Goal: Task Accomplishment & Management: Complete application form

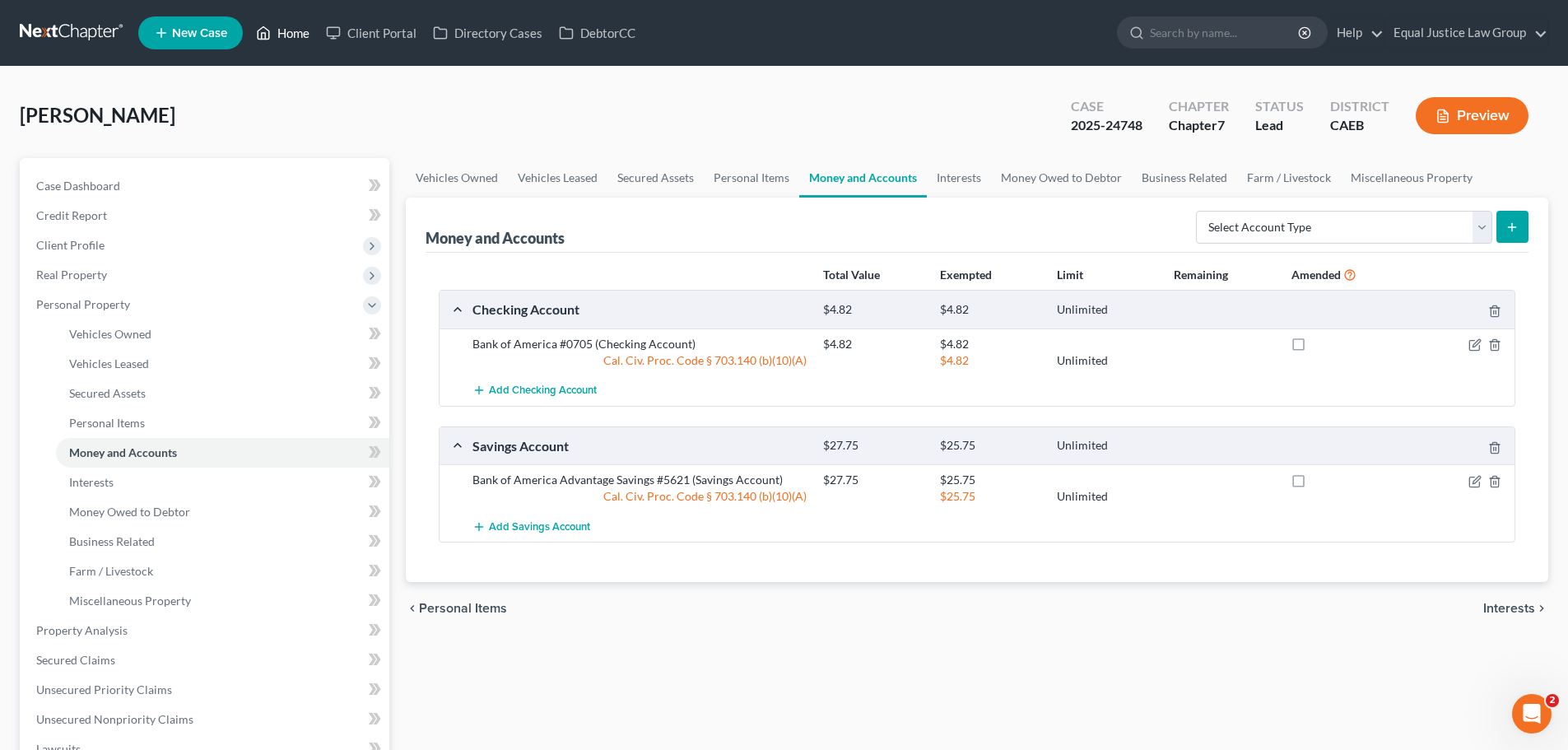
click at [301, 27] on link "Home" at bounding box center [282, 33] width 70 height 30
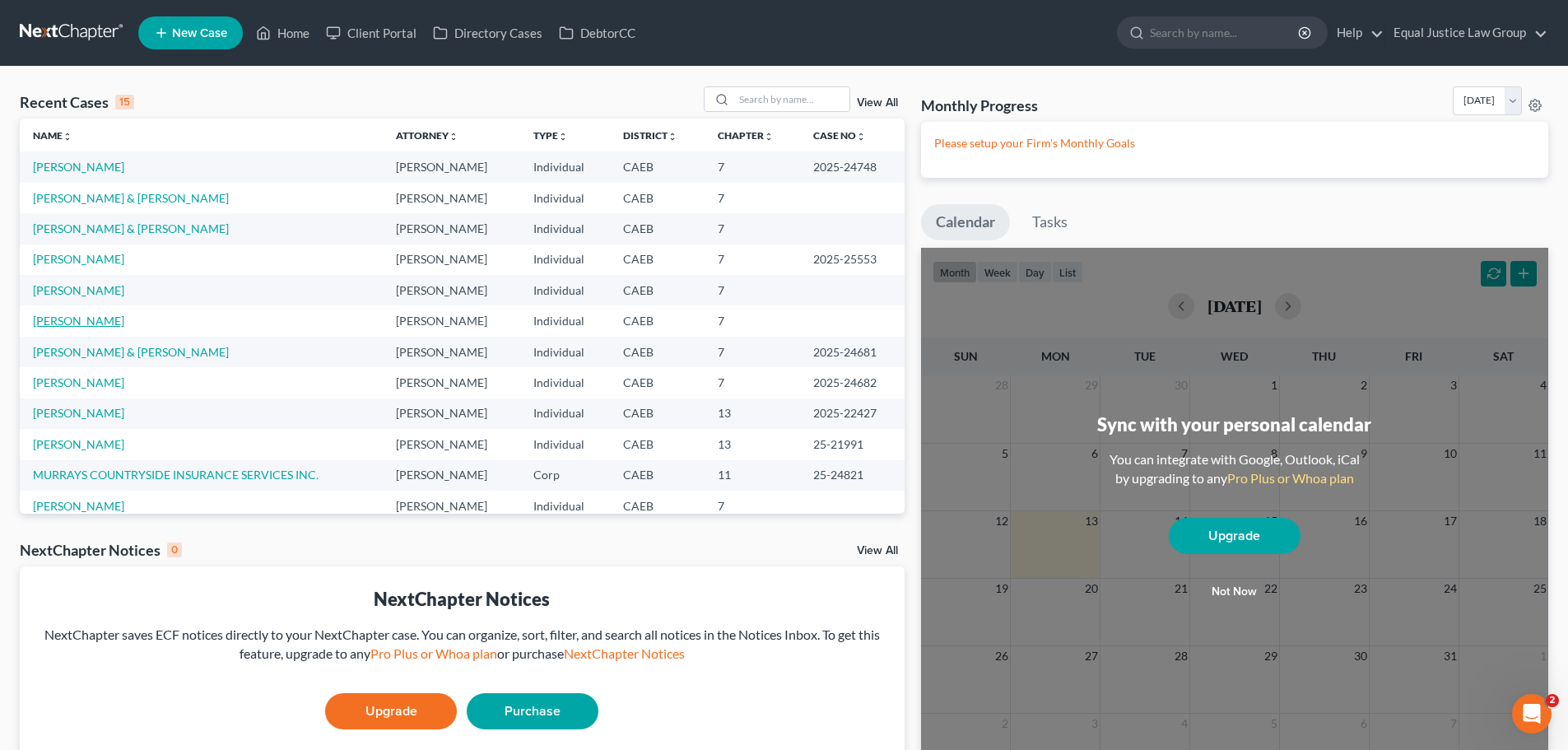
click at [86, 322] on link "[PERSON_NAME]" at bounding box center [78, 321] width 91 height 14
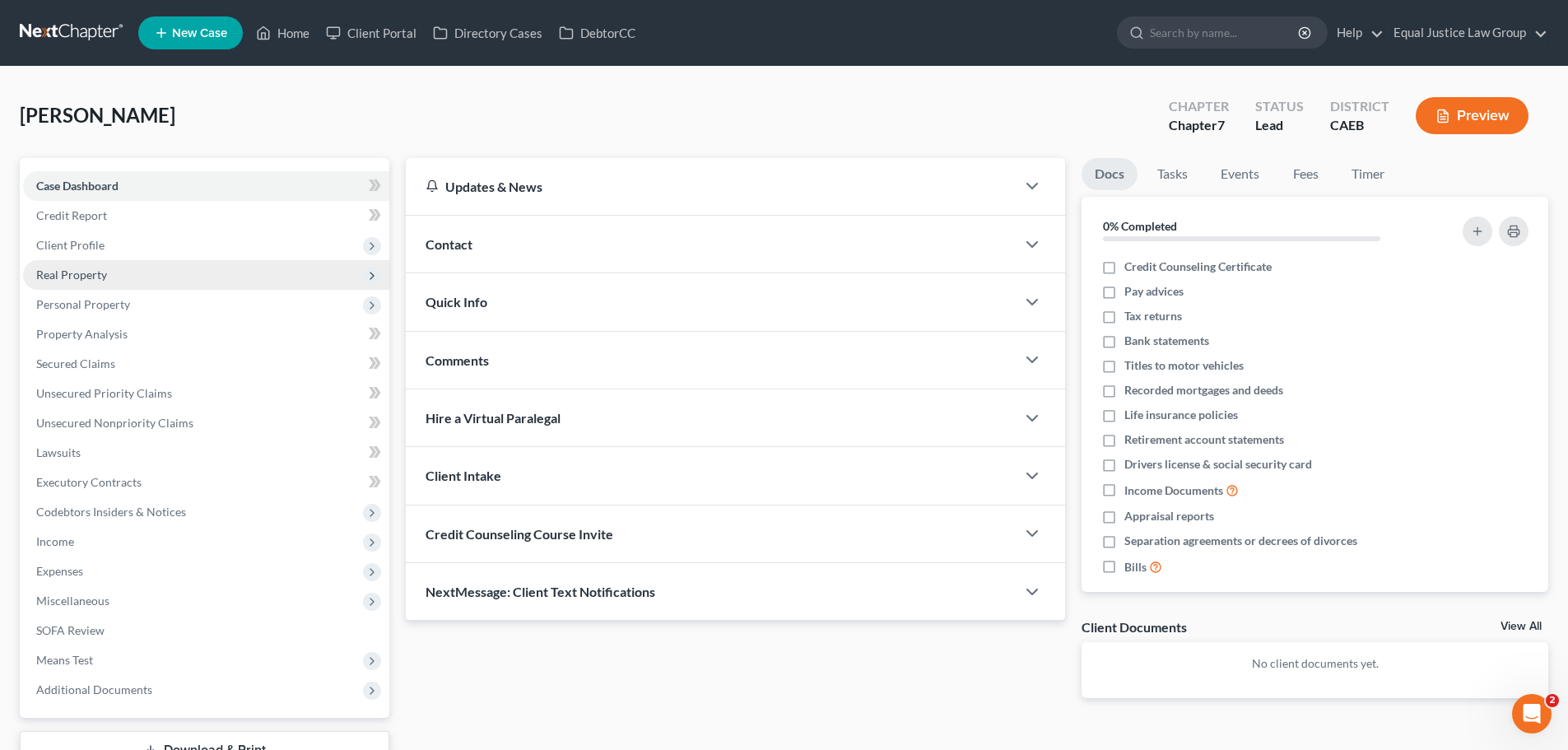
click at [104, 277] on span "Real Property" at bounding box center [71, 275] width 70 height 14
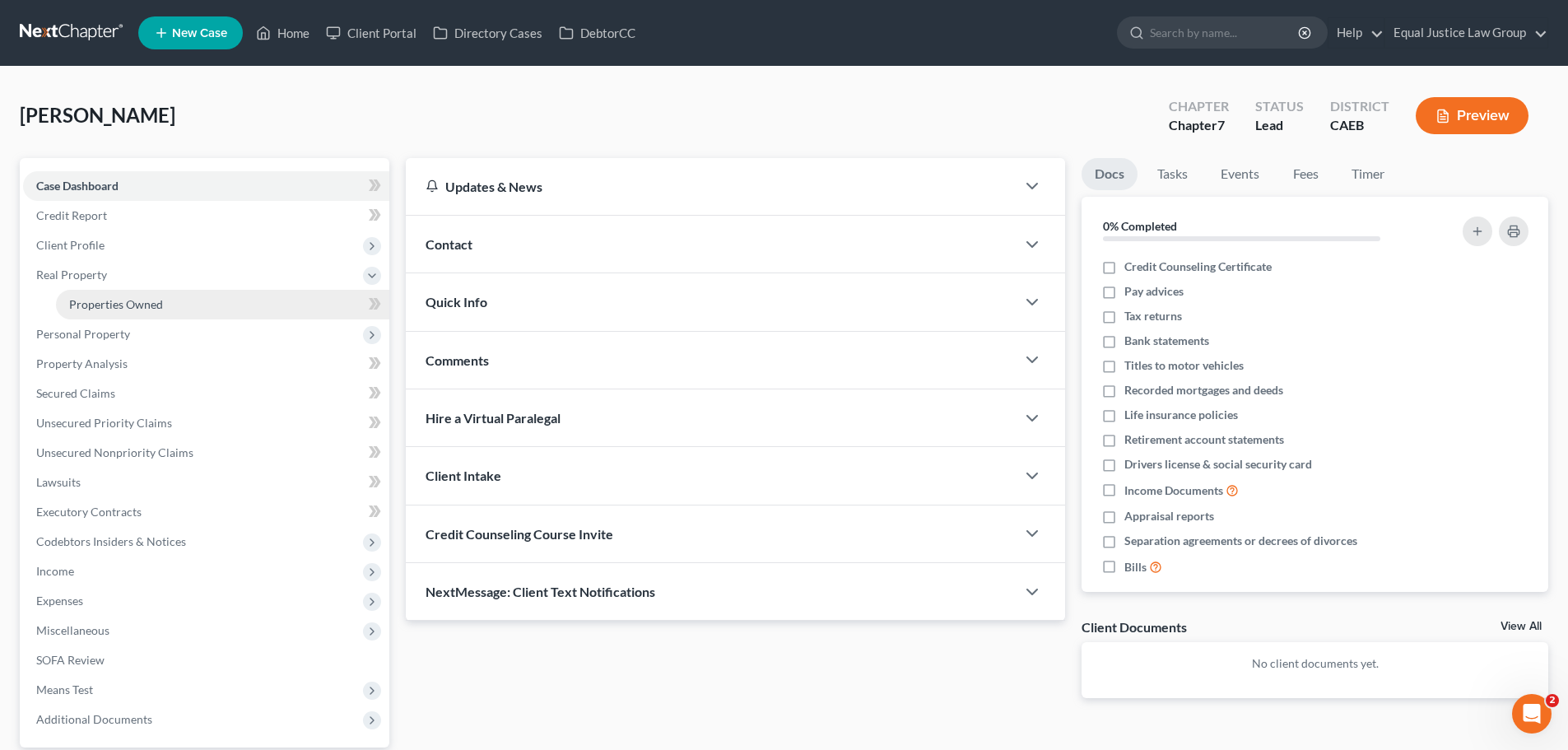
click at [148, 309] on span "Properties Owned" at bounding box center [116, 304] width 94 height 14
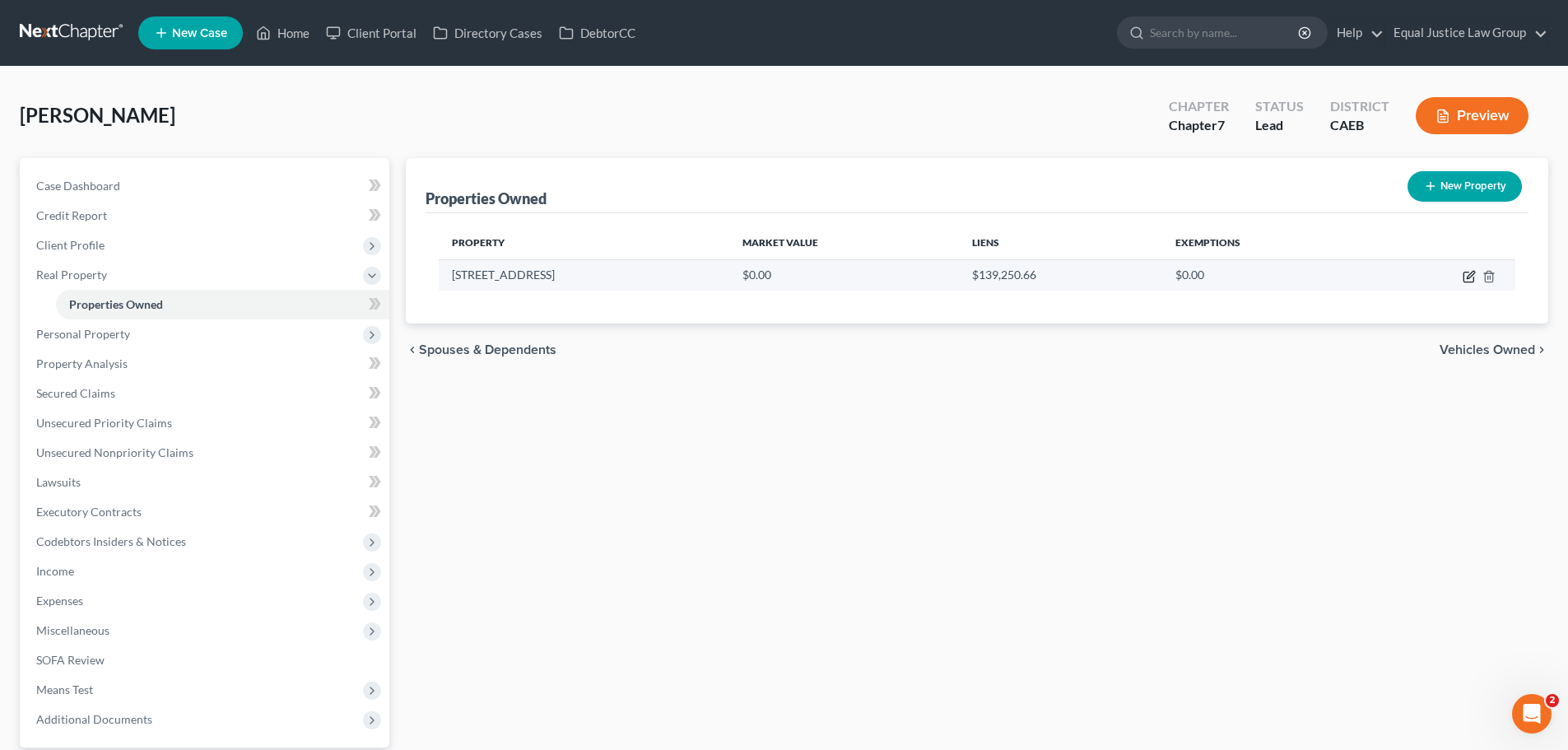
click at [1472, 275] on icon "button" at bounding box center [1469, 276] width 13 height 13
select select "4"
select select "0"
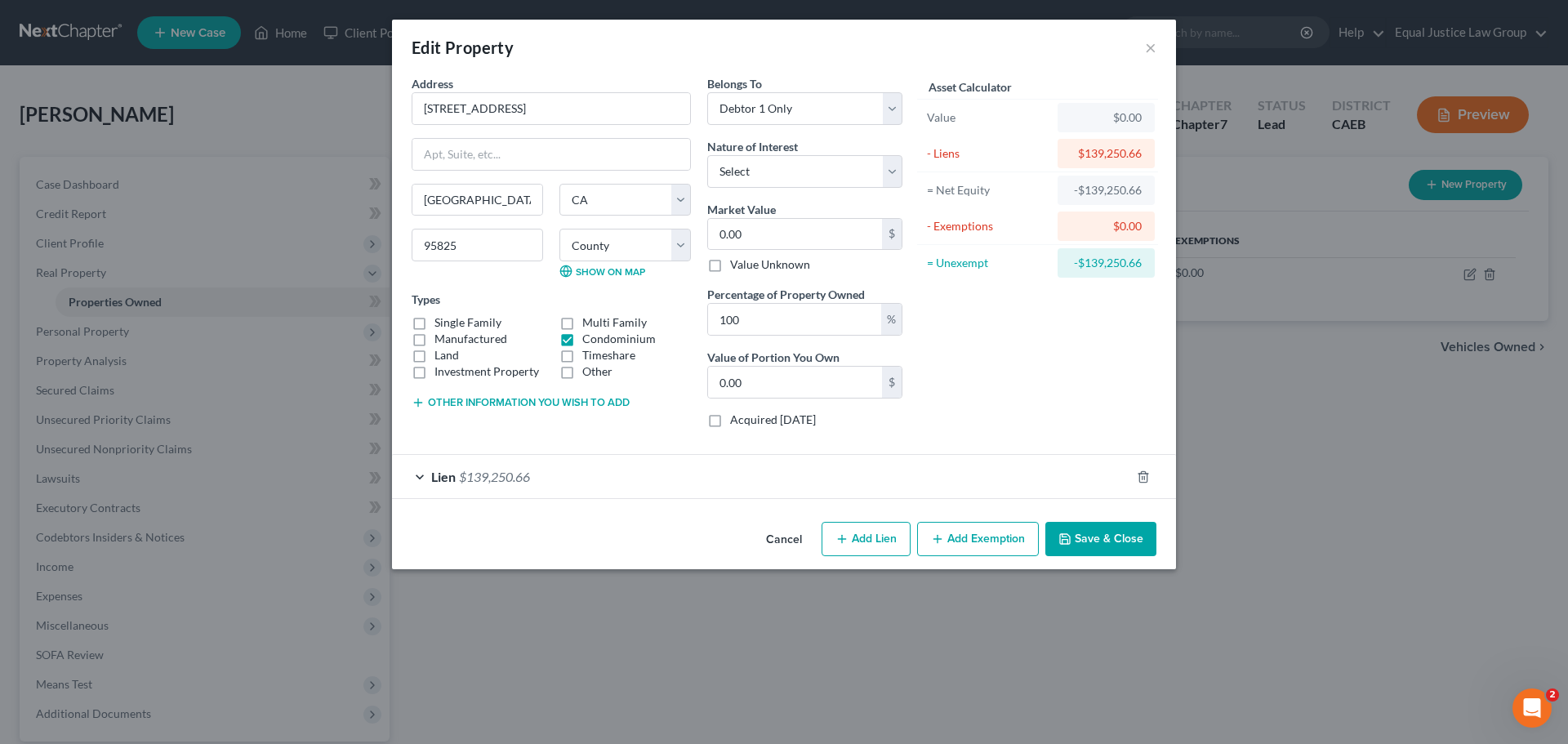
click at [598, 474] on div "Lien $139,250.66" at bounding box center [761, 477] width 739 height 43
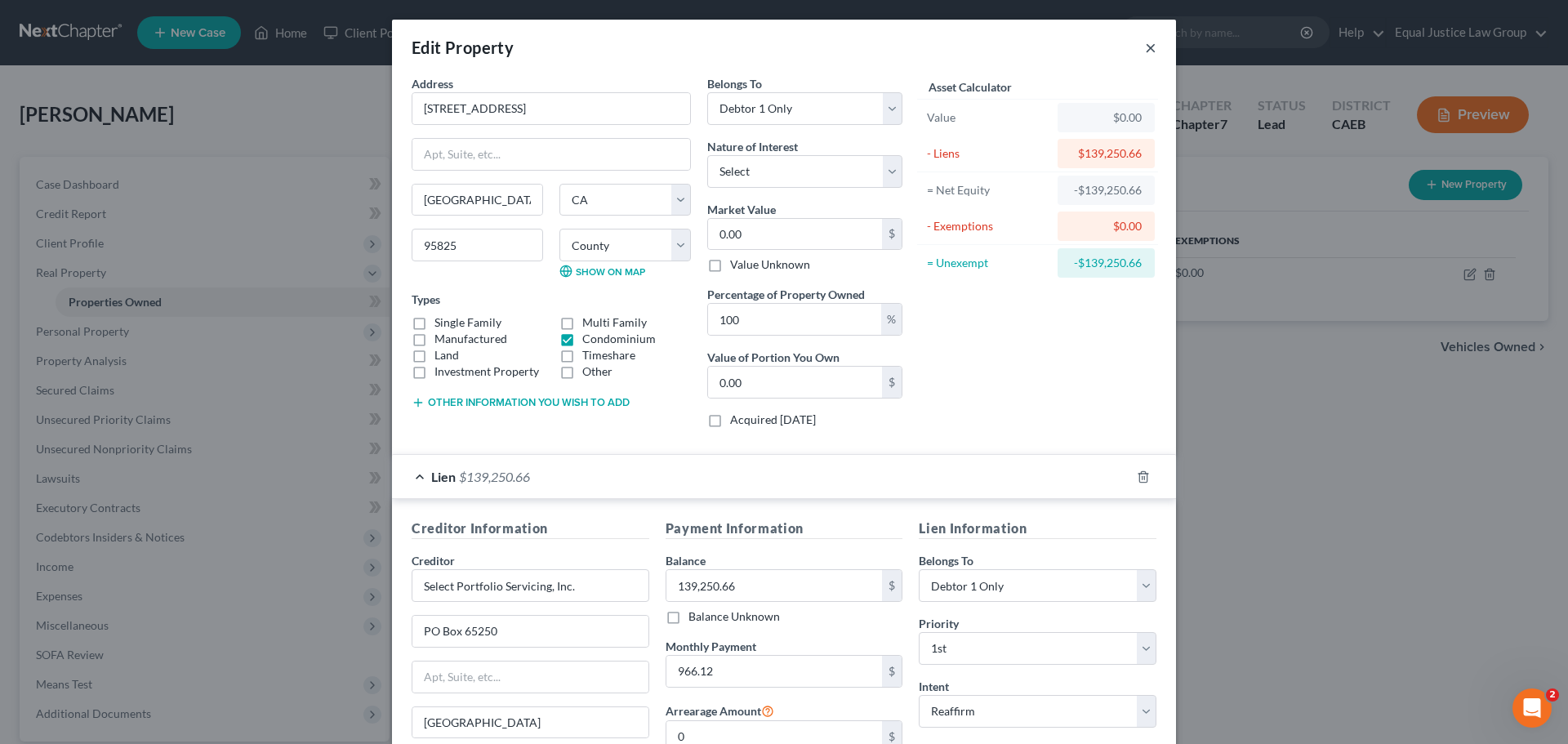
click at [1146, 40] on button "×" at bounding box center [1150, 47] width 11 height 20
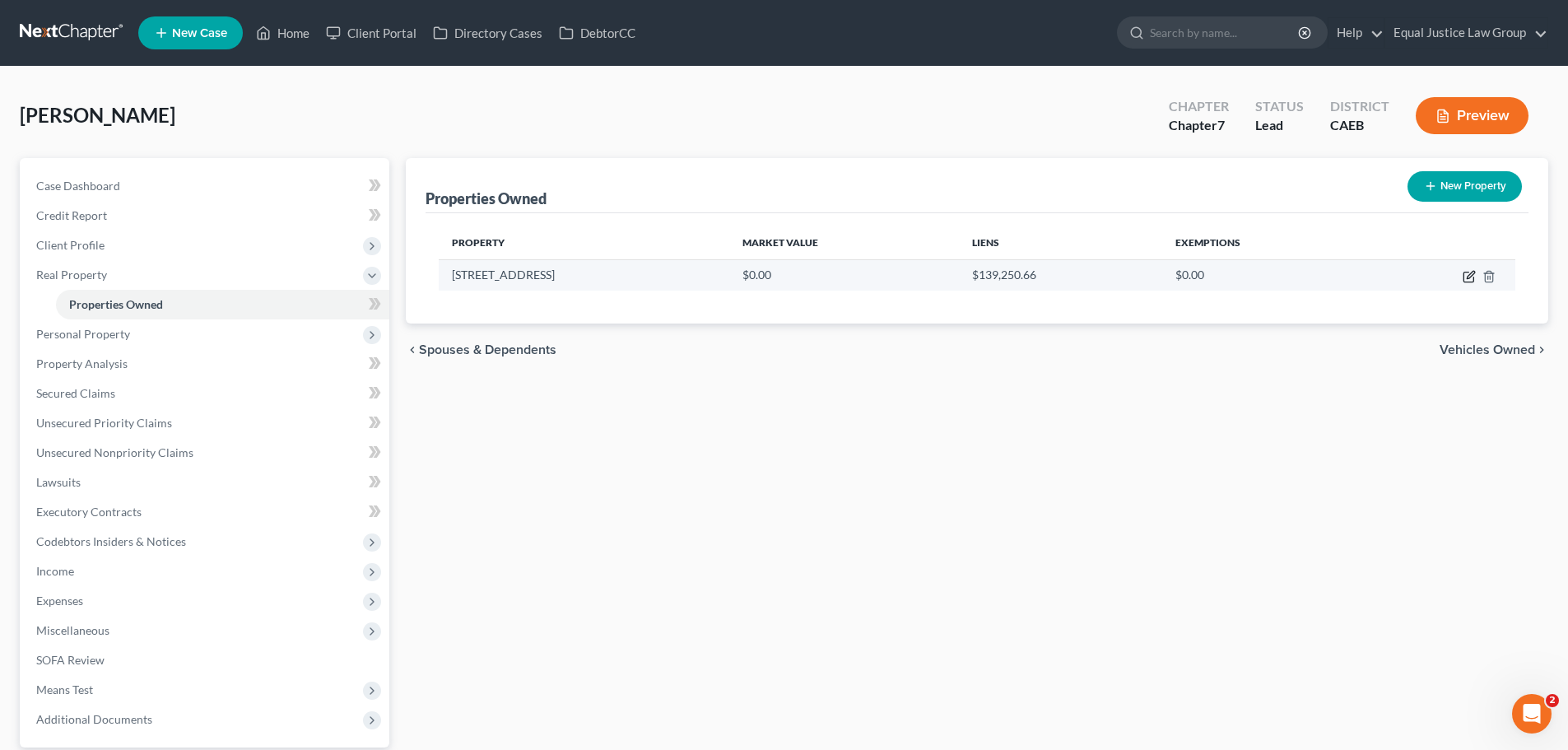
click at [1466, 274] on icon "button" at bounding box center [1469, 276] width 13 height 13
select select "4"
select select "33"
select select "0"
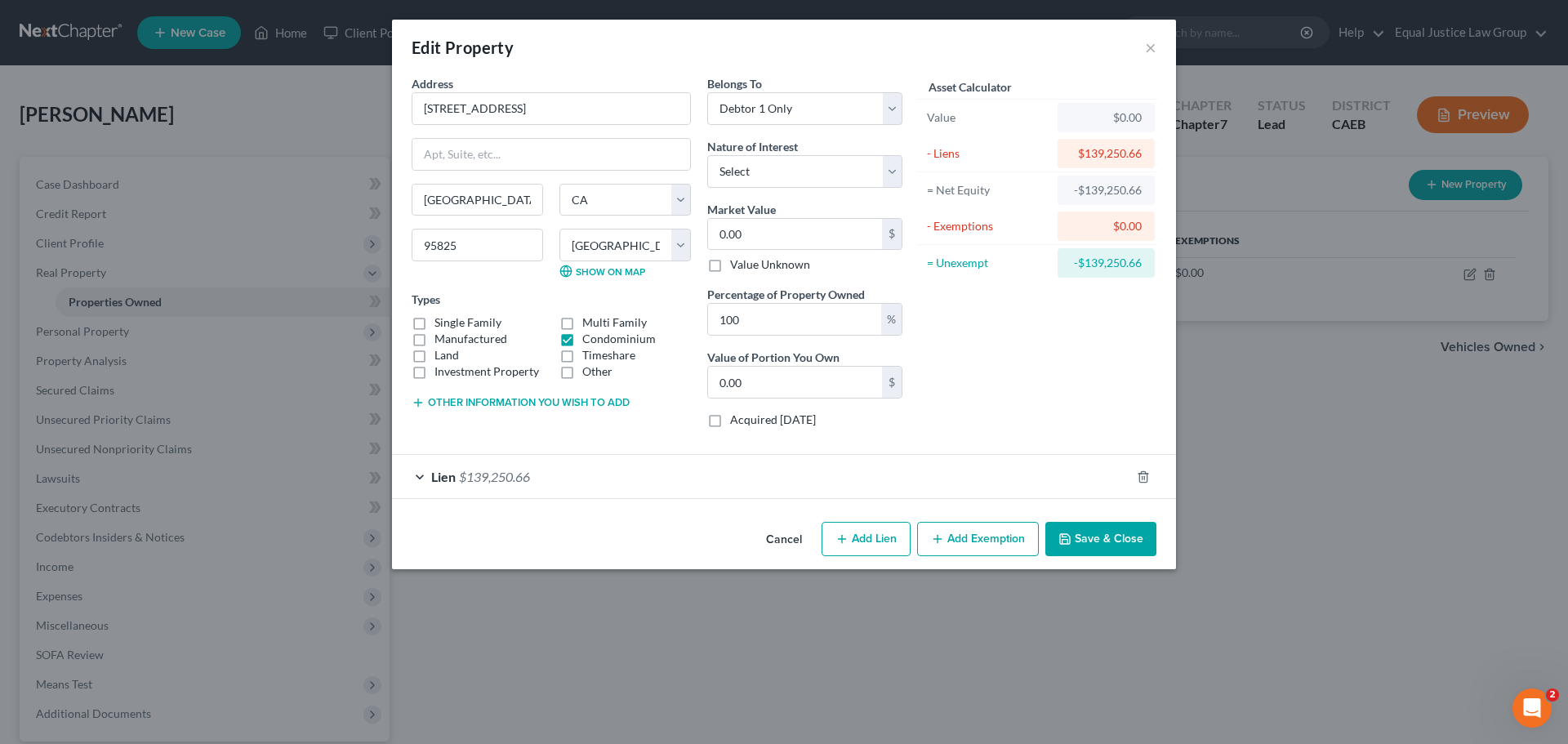
click at [894, 480] on div "Lien $139,250.66" at bounding box center [761, 477] width 739 height 43
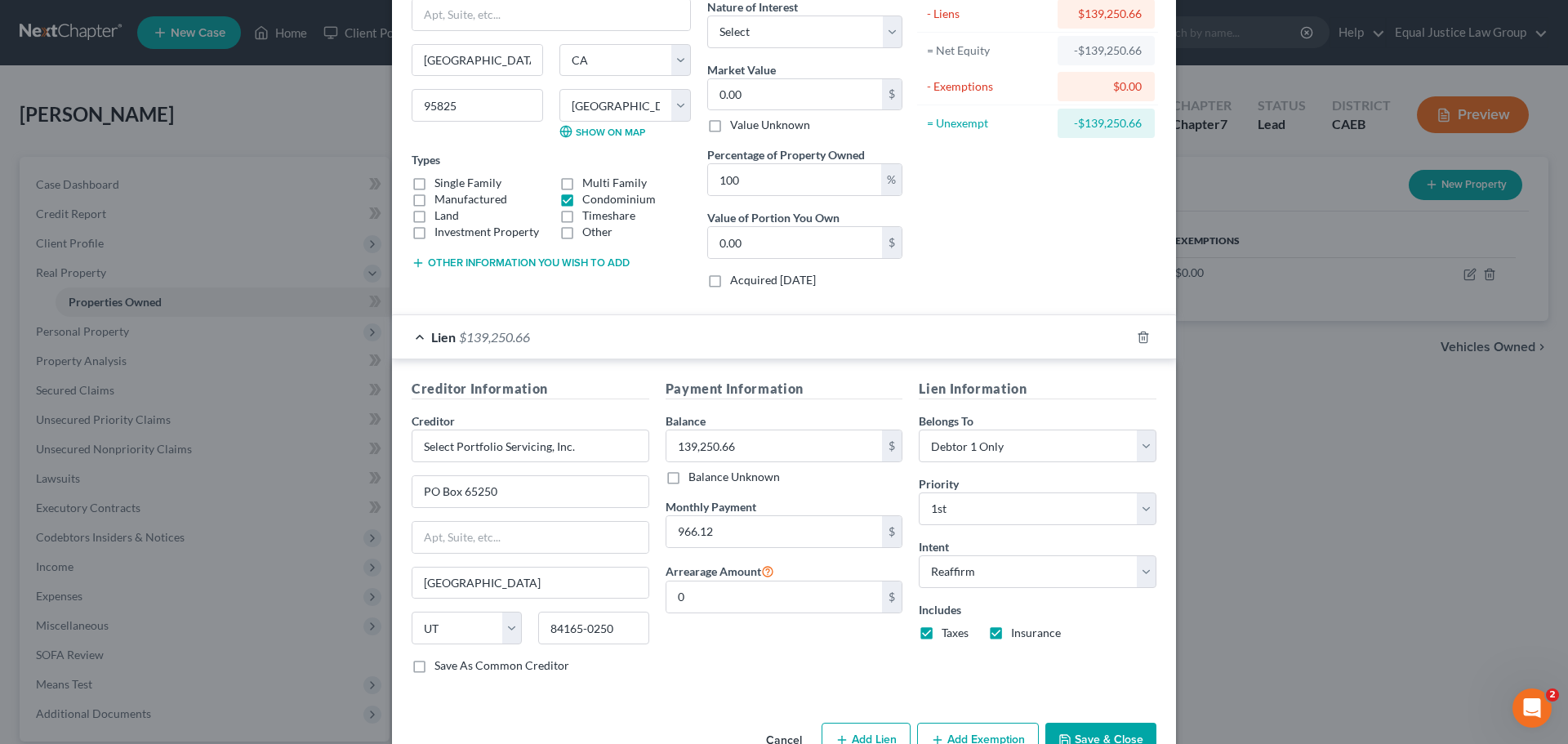
scroll to position [185, 0]
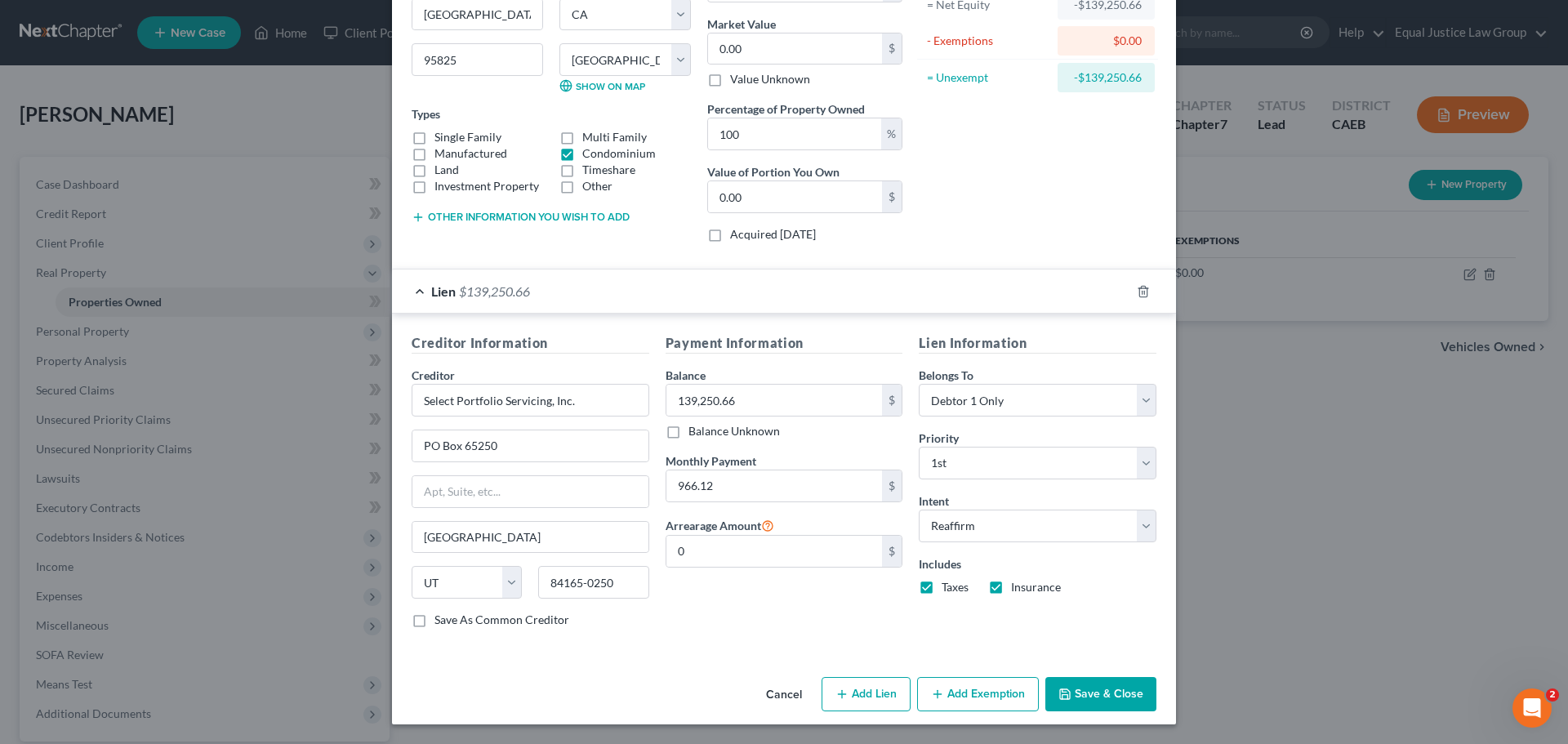
click at [1011, 590] on label "Insurance" at bounding box center [1036, 587] width 50 height 16
click at [1018, 590] on input "Insurance" at bounding box center [1023, 585] width 10 height 10
checkbox input "false"
click at [1114, 694] on button "Save & Close" at bounding box center [1101, 694] width 111 height 34
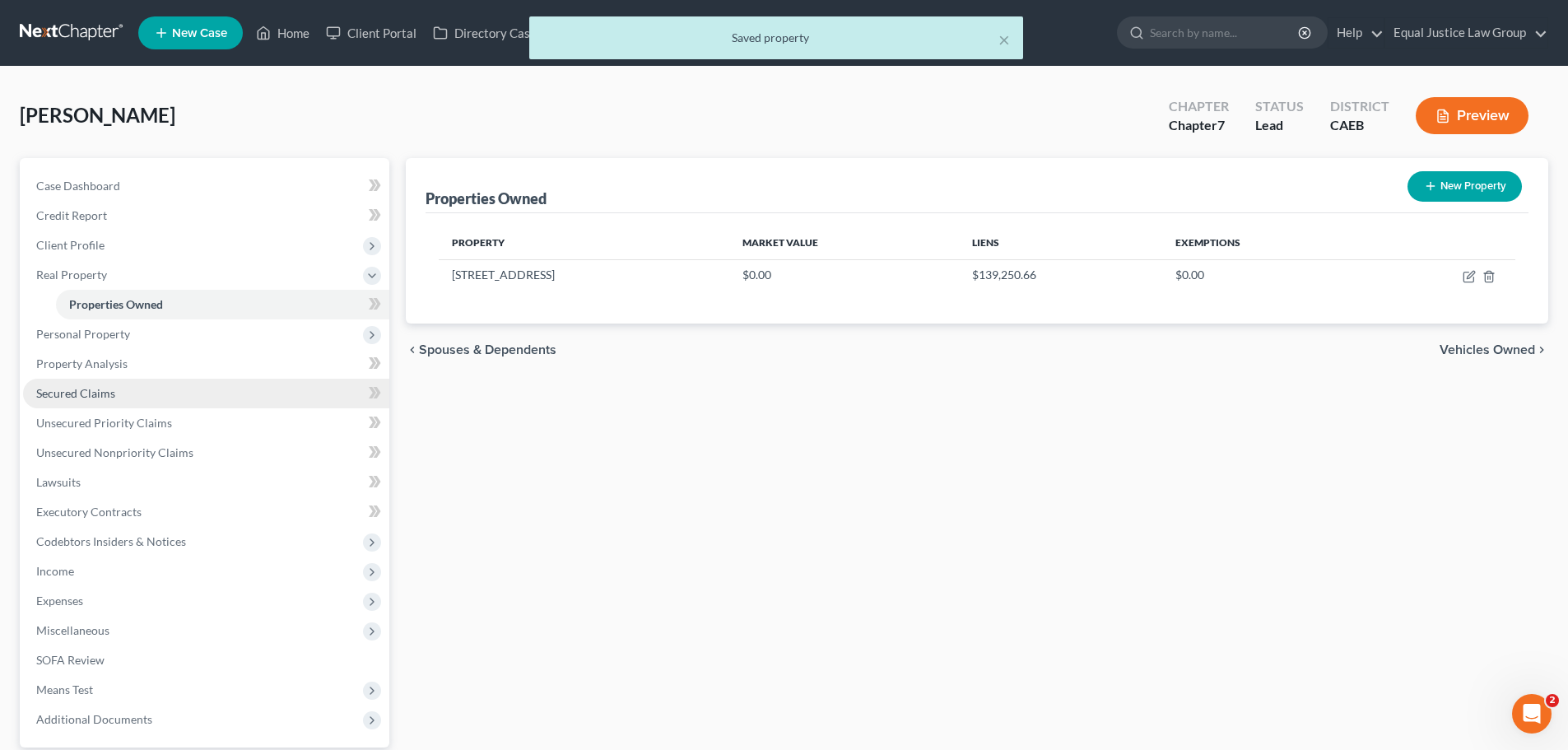
drag, startPoint x: 113, startPoint y: 397, endPoint x: 129, endPoint y: 397, distance: 16.0
click at [113, 397] on span "Secured Claims" at bounding box center [76, 393] width 79 height 14
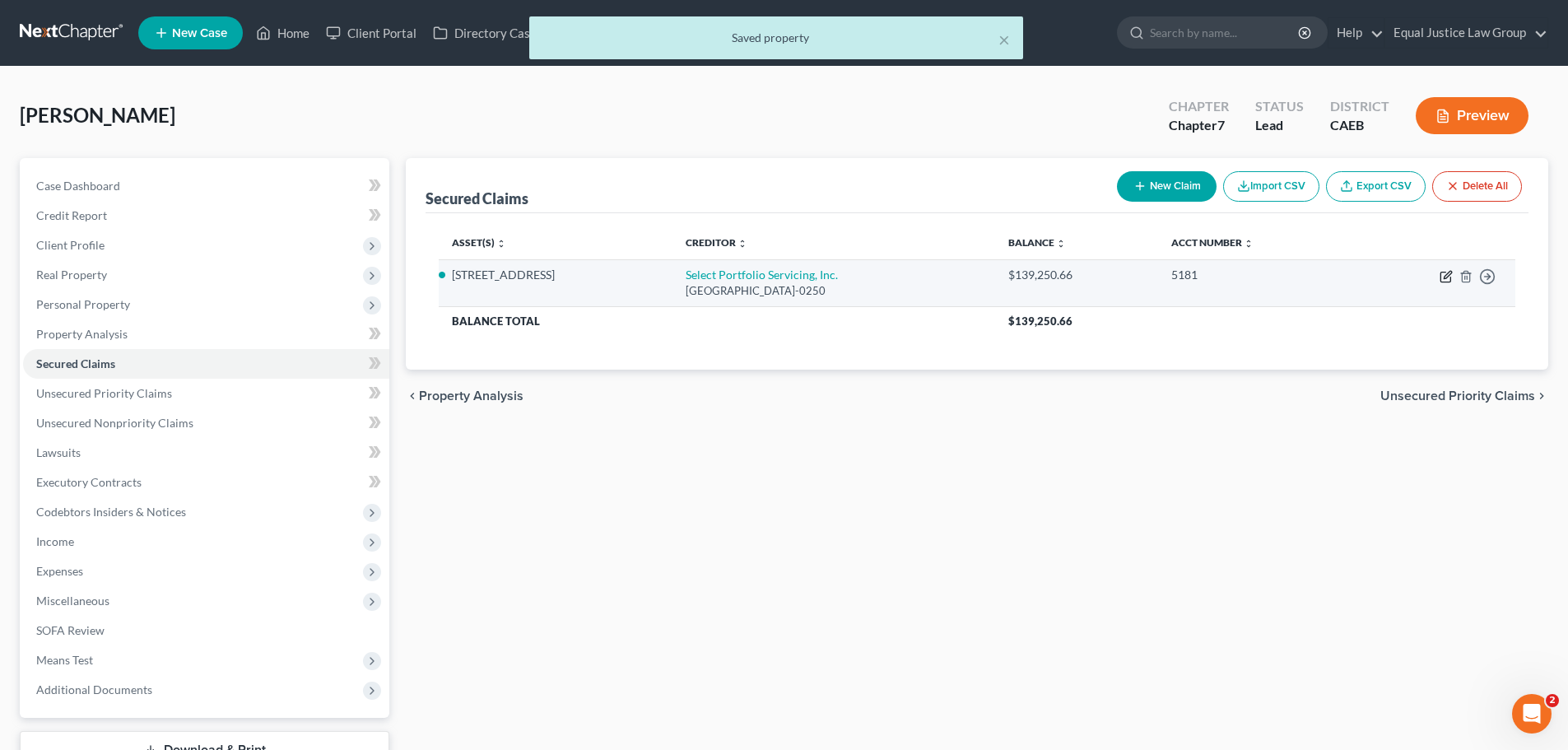
click at [1441, 275] on icon "button" at bounding box center [1445, 277] width 10 height 10
select select "46"
select select "3"
select select "2"
select select "0"
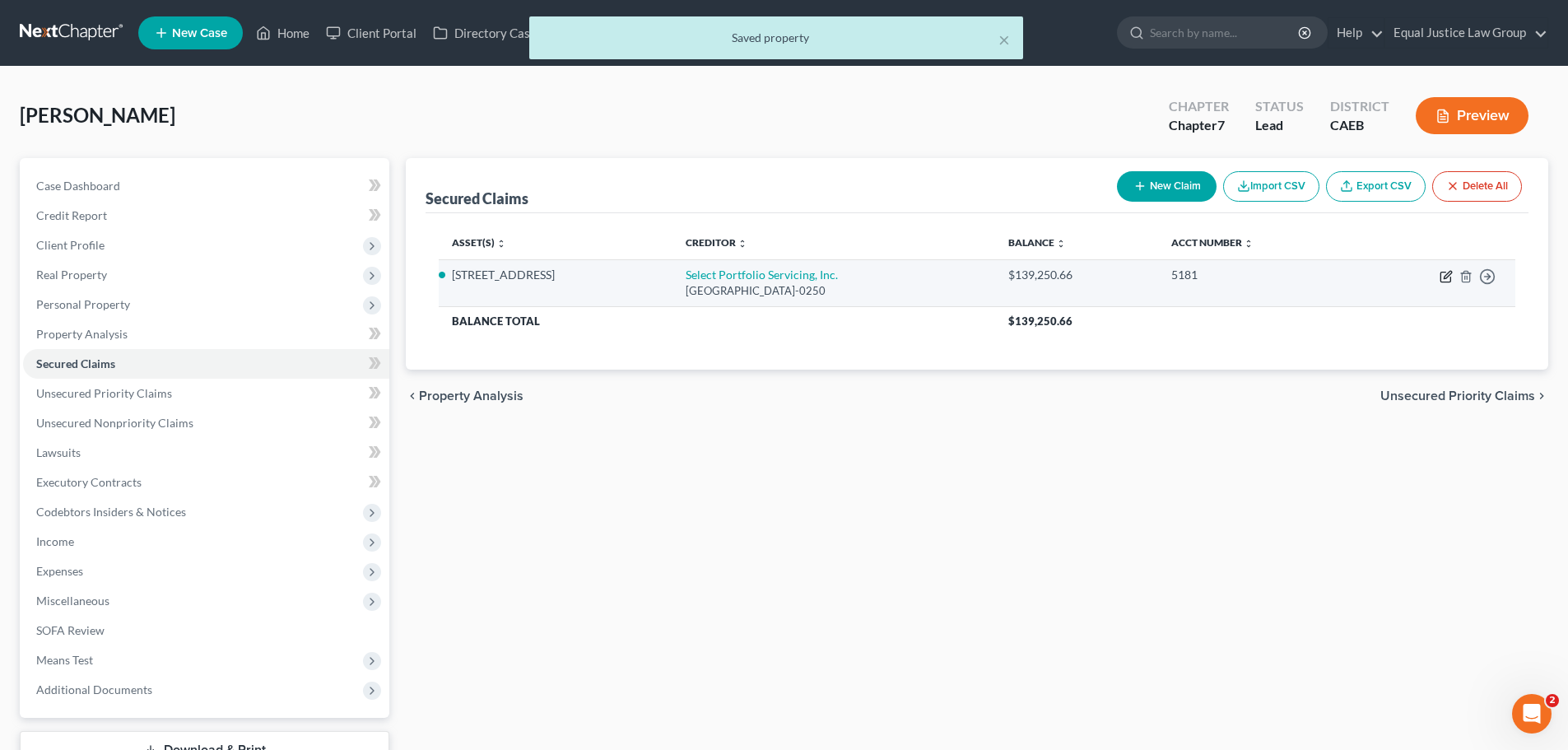
select select "0"
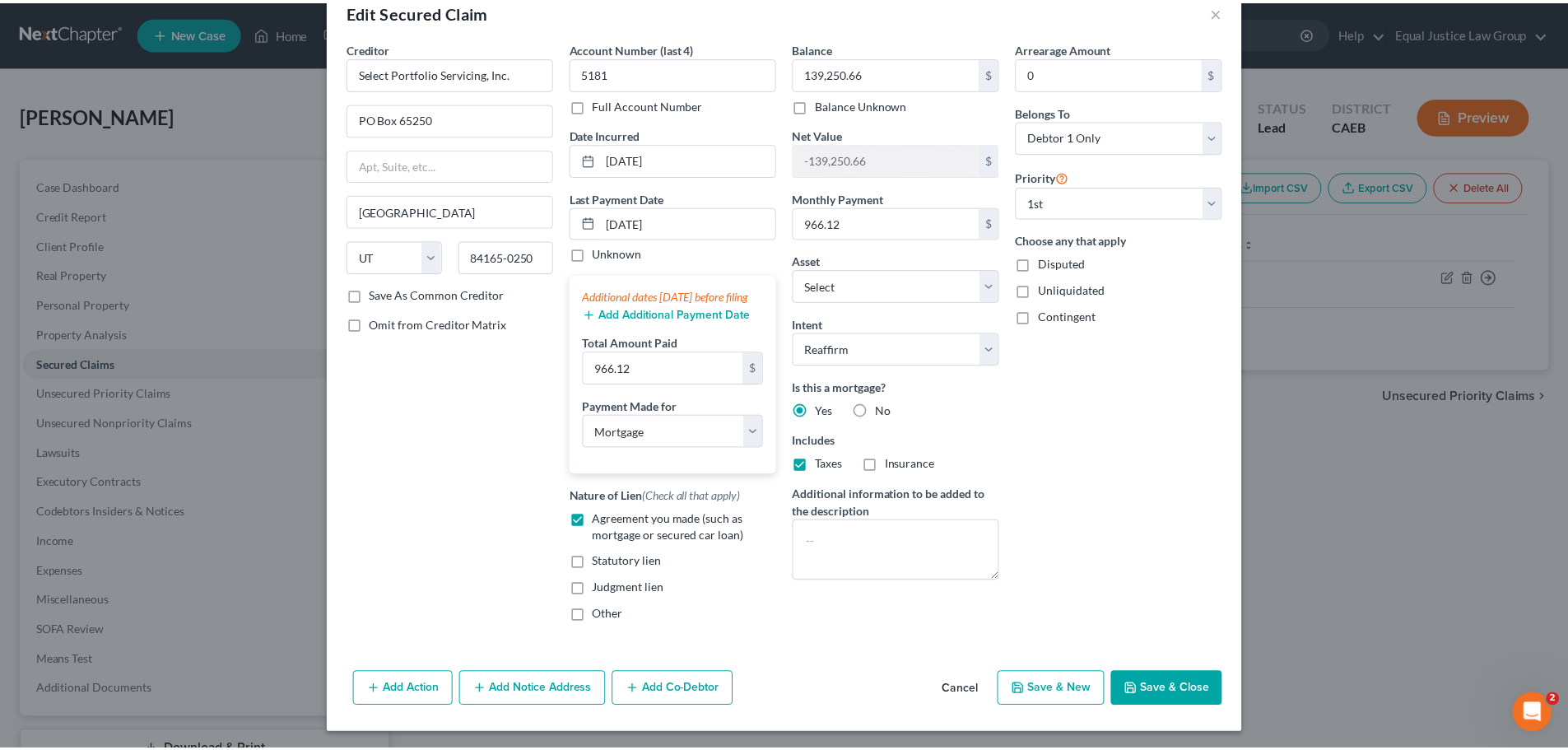
scroll to position [56, 0]
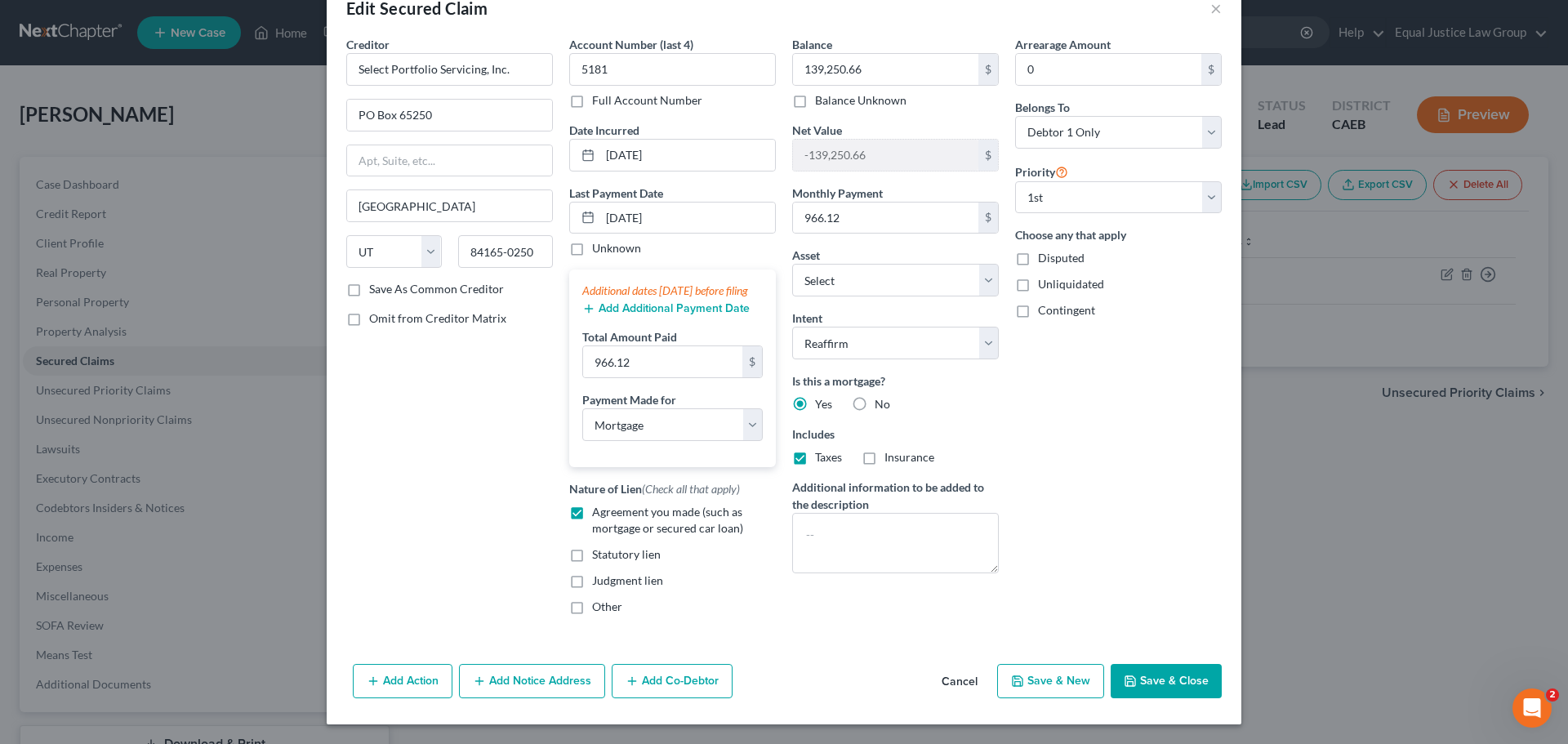
click at [1179, 679] on button "Save & Close" at bounding box center [1166, 681] width 111 height 34
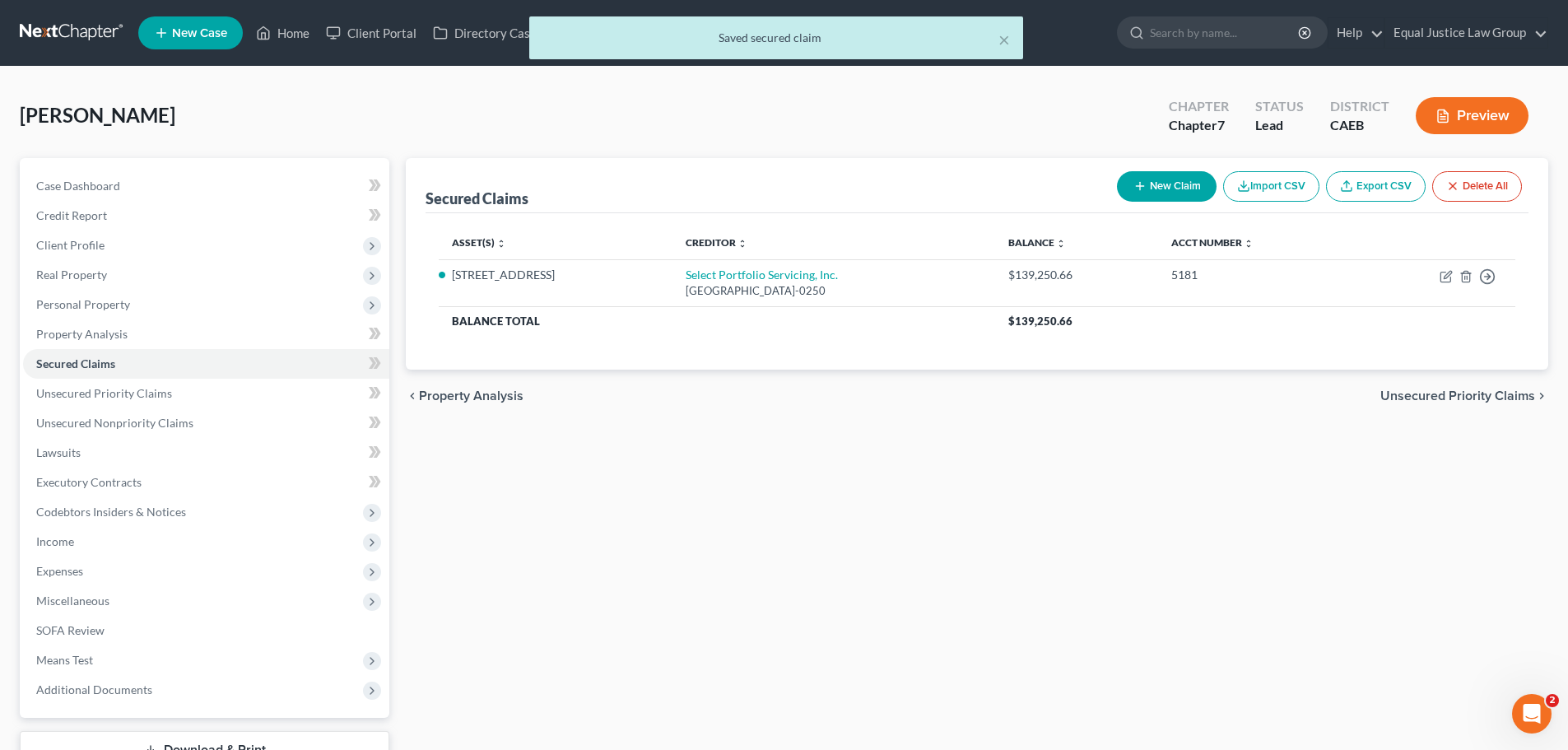
click at [1412, 597] on div "Secured Claims New Claim Import CSV Export CSV Delete All Asset(s) expand_more …" at bounding box center [977, 485] width 1159 height 654
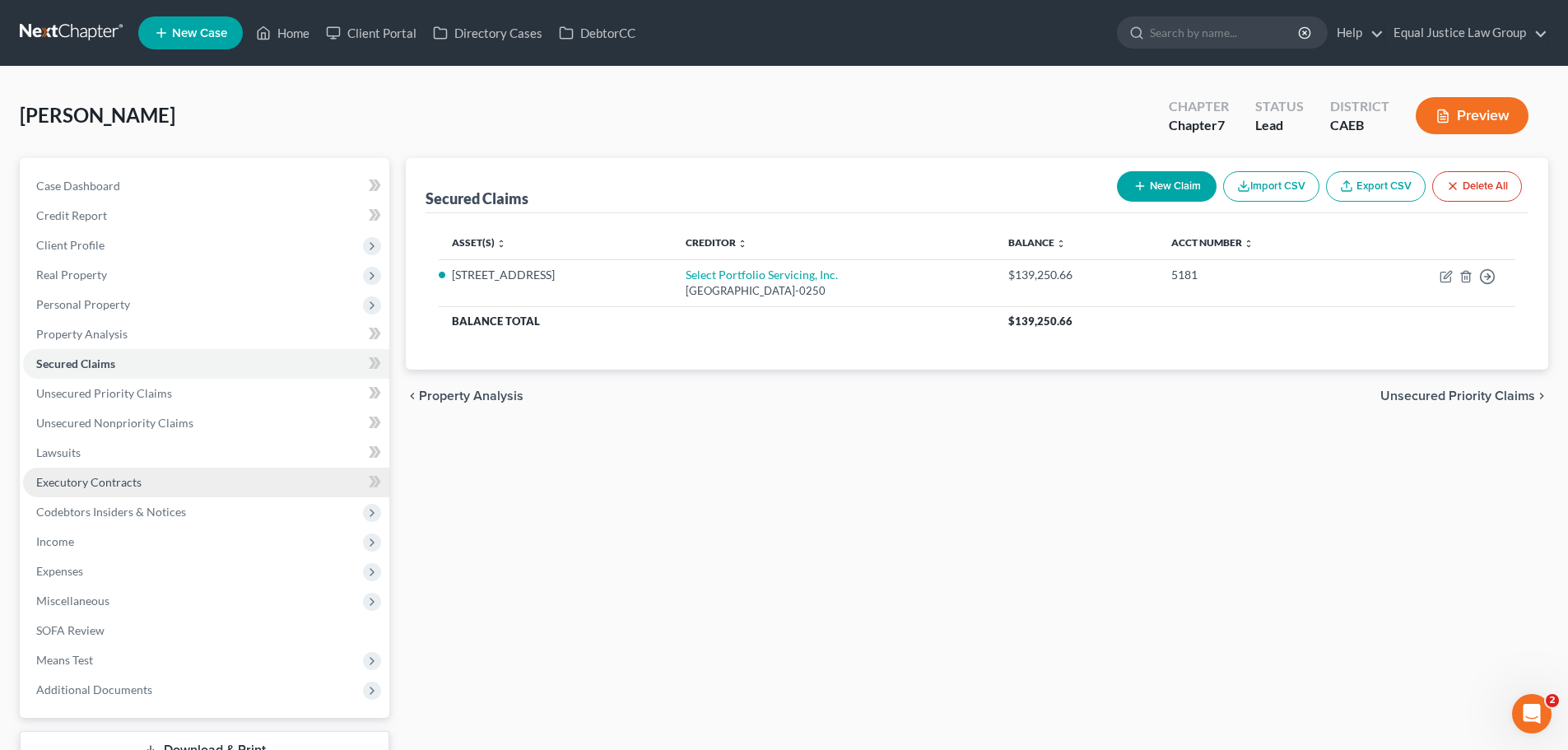
click at [116, 483] on span "Executory Contracts" at bounding box center [89, 482] width 105 height 14
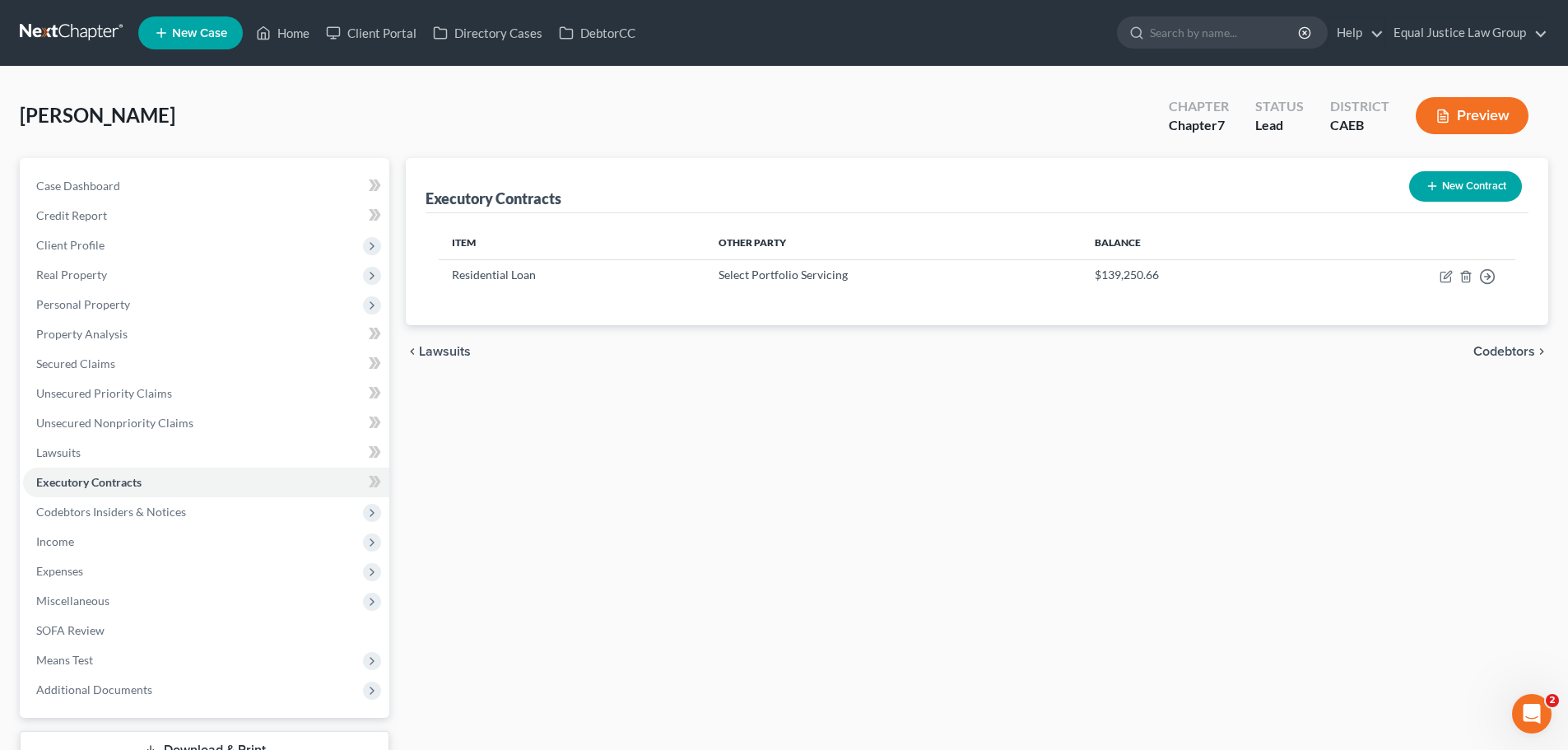
click at [752, 494] on div "Executory Contracts New Contract Item Other Party Balance Residential Loan Sele…" at bounding box center [977, 485] width 1159 height 654
click at [291, 37] on link "Home" at bounding box center [282, 33] width 70 height 30
